Goal: Information Seeking & Learning: Check status

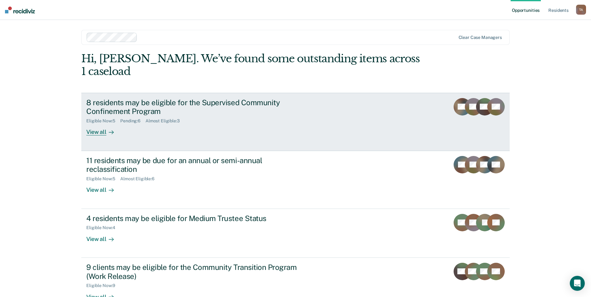
click at [97, 124] on div "View all" at bounding box center [103, 130] width 35 height 12
